Goal: Task Accomplishment & Management: Manage account settings

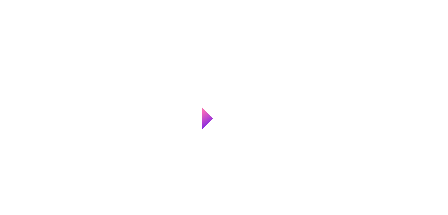
scroll to position [6, 0]
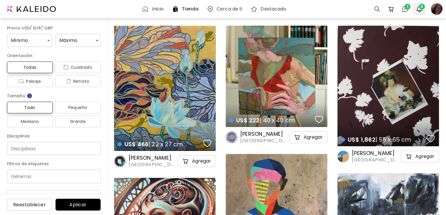
click at [420, 6] on span "2" at bounding box center [421, 7] width 6 height 6
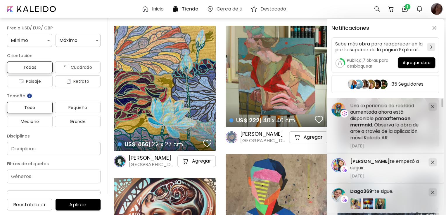
click at [406, 7] on div "Notificaciones Sube más obra para reaparecer en la parte superior de la página …" at bounding box center [223, 107] width 446 height 215
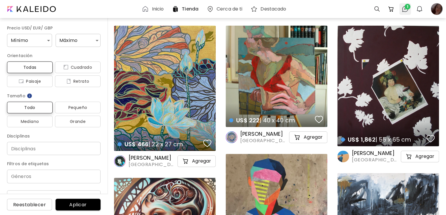
click at [406, 8] on span "1" at bounding box center [407, 7] width 6 height 6
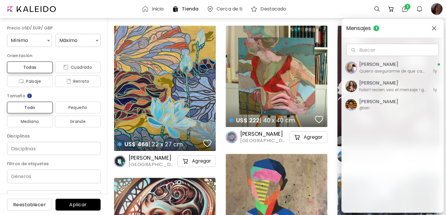
click at [441, 11] on div "Mensajes 1 Buscar Buscar [PERSON_NAME] Quiero asegurarme de que cada artista qu…" at bounding box center [223, 107] width 446 height 215
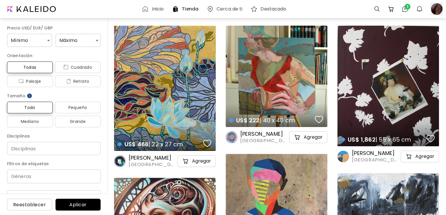
click at [440, 11] on div at bounding box center [436, 9] width 13 height 13
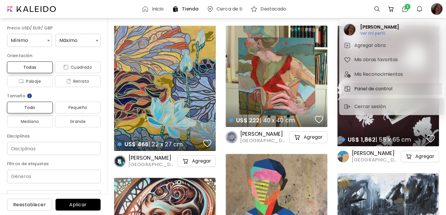
click at [373, 86] on h5 "Panel de control" at bounding box center [374, 89] width 40 height 7
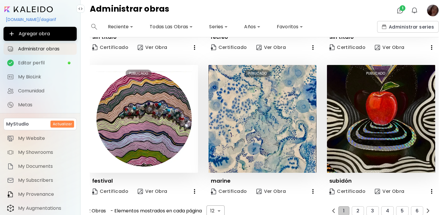
scroll to position [420, 0]
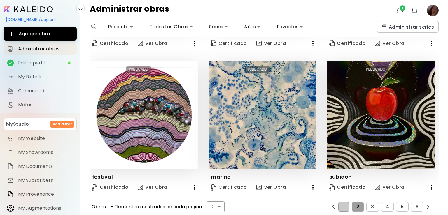
click at [358, 203] on button "2" at bounding box center [358, 207] width 12 height 9
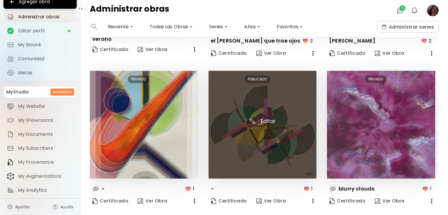
scroll to position [427, 0]
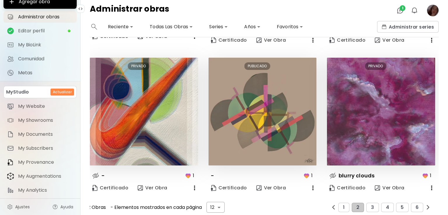
click at [432, 186] on icon "button" at bounding box center [432, 188] width 1 height 5
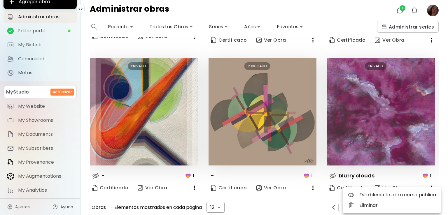
click at [365, 204] on li "Eliminar" at bounding box center [392, 206] width 98 height 11
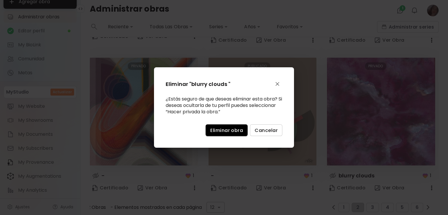
click at [229, 130] on span "Eliminar obra" at bounding box center [227, 131] width 33 height 6
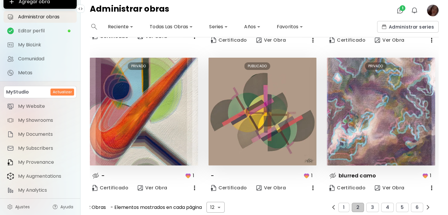
click at [313, 186] on icon "button" at bounding box center [313, 188] width 1 height 5
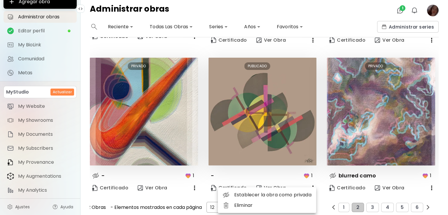
click at [278, 206] on li "Eliminar" at bounding box center [267, 206] width 98 height 11
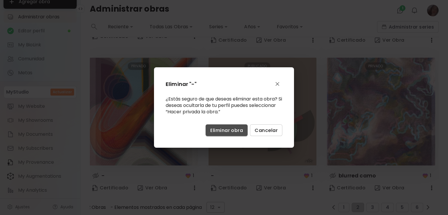
click at [231, 133] on button "Eliminar obra" at bounding box center [227, 131] width 42 height 12
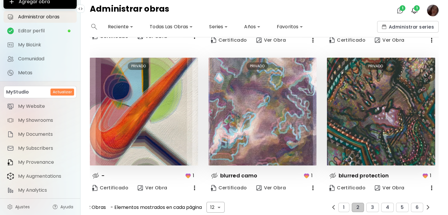
click at [432, 186] on icon "button" at bounding box center [432, 188] width 1 height 5
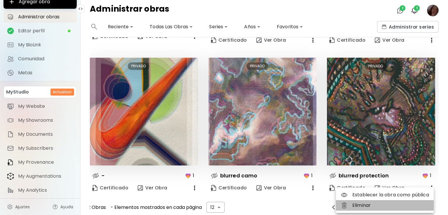
click at [380, 210] on li "Eliminar" at bounding box center [385, 206] width 98 height 11
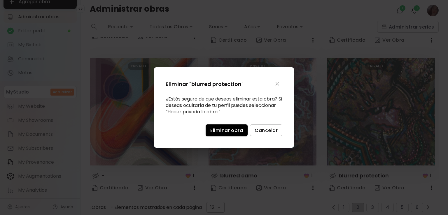
click at [239, 132] on span "Eliminar obra" at bounding box center [227, 131] width 33 height 6
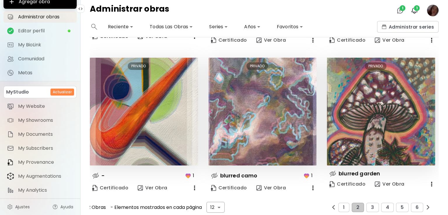
click at [313, 185] on icon "button" at bounding box center [313, 188] width 7 height 7
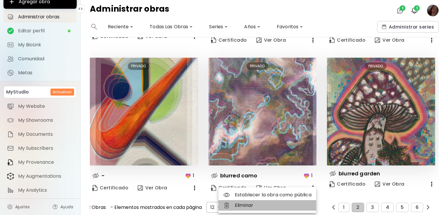
click at [243, 204] on li "Eliminar" at bounding box center [268, 206] width 98 height 11
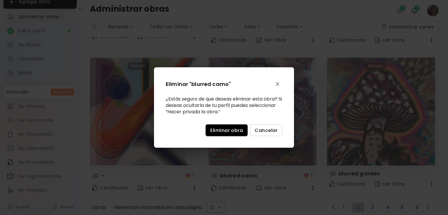
click at [223, 129] on span "Eliminar obra" at bounding box center [227, 131] width 33 height 6
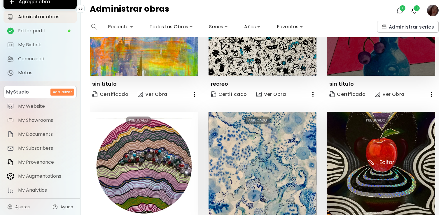
scroll to position [420, 0]
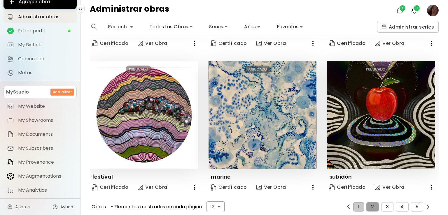
click at [374, 204] on button "2" at bounding box center [373, 207] width 12 height 9
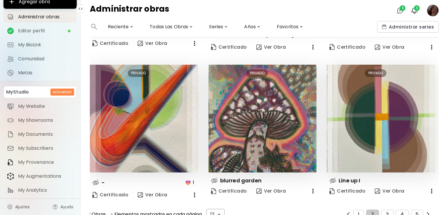
click at [194, 192] on icon "button" at bounding box center [194, 195] width 7 height 7
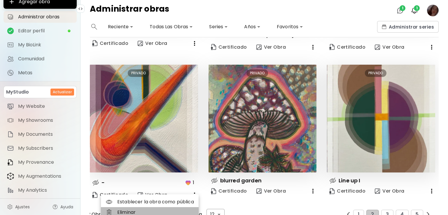
click at [154, 208] on li "Eliminar" at bounding box center [150, 213] width 98 height 11
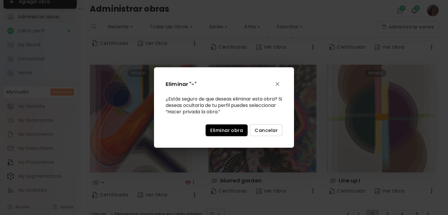
click at [227, 132] on span "Eliminar obra" at bounding box center [227, 131] width 33 height 6
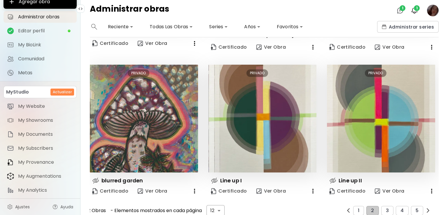
click at [195, 188] on icon "button" at bounding box center [194, 191] width 7 height 7
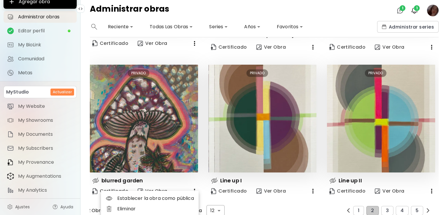
click at [143, 206] on li "Eliminar" at bounding box center [150, 209] width 98 height 11
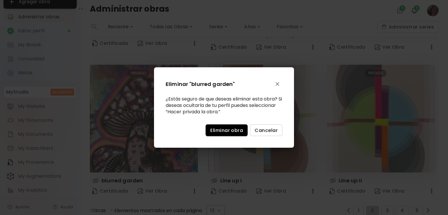
click at [234, 130] on span "Eliminar obra" at bounding box center [227, 131] width 33 height 6
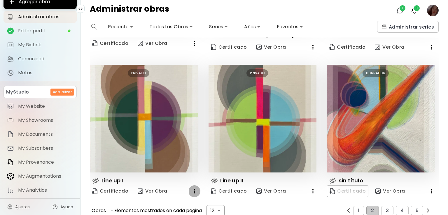
click at [194, 188] on icon "button" at bounding box center [194, 191] width 7 height 7
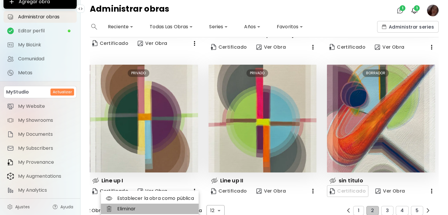
click at [151, 211] on li "Eliminar" at bounding box center [150, 209] width 98 height 11
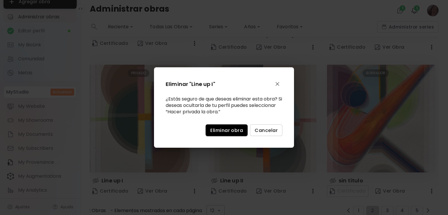
click at [220, 130] on span "Eliminar obra" at bounding box center [227, 131] width 33 height 6
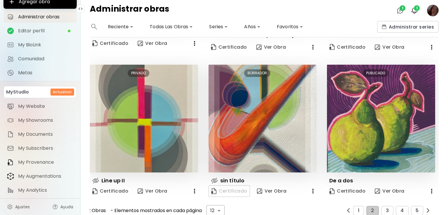
click at [310, 188] on icon "button" at bounding box center [313, 191] width 7 height 7
click at [301, 199] on li "Eliminar" at bounding box center [296, 199] width 39 height 11
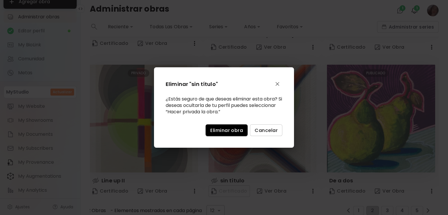
click at [237, 133] on span "Eliminar obra" at bounding box center [227, 131] width 33 height 6
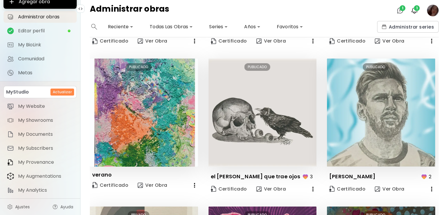
scroll to position [278, 0]
click at [312, 186] on icon "button" at bounding box center [313, 189] width 7 height 7
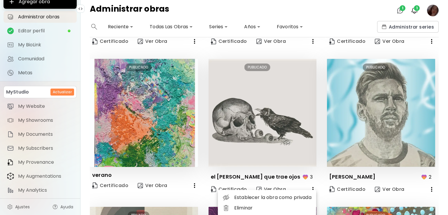
click at [428, 184] on div at bounding box center [224, 107] width 448 height 215
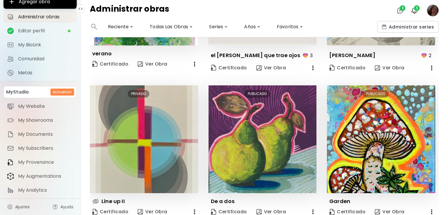
scroll to position [424, 0]
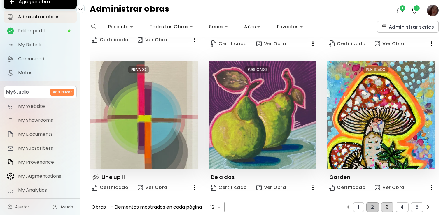
click at [386, 205] on span "3" at bounding box center [387, 207] width 3 height 5
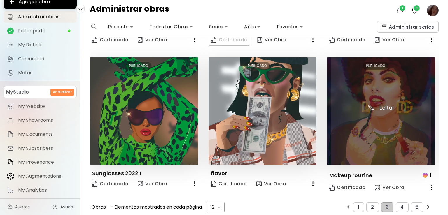
click at [410, 134] on img at bounding box center [381, 112] width 108 height 108
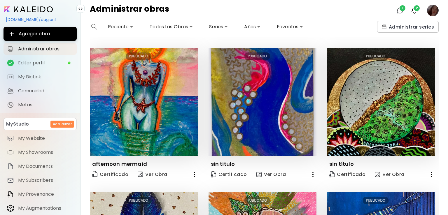
scroll to position [6, 0]
